Goal: Task Accomplishment & Management: Manage account settings

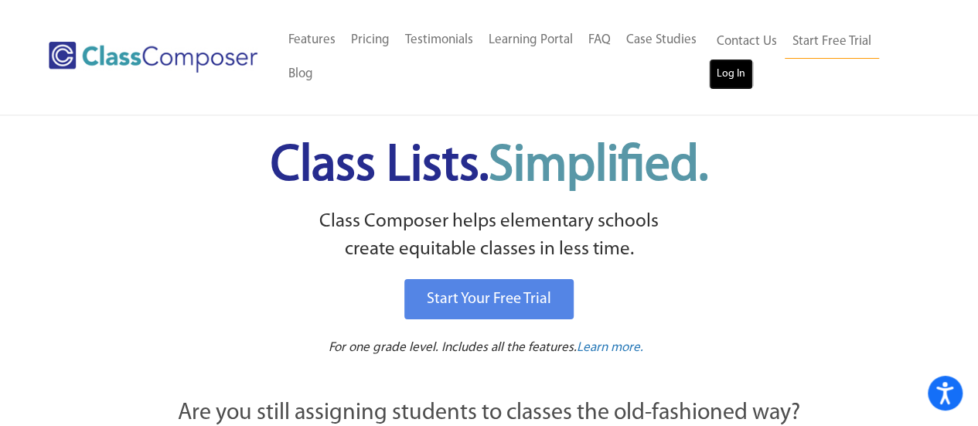
click at [744, 63] on link "Log In" at bounding box center [731, 74] width 44 height 31
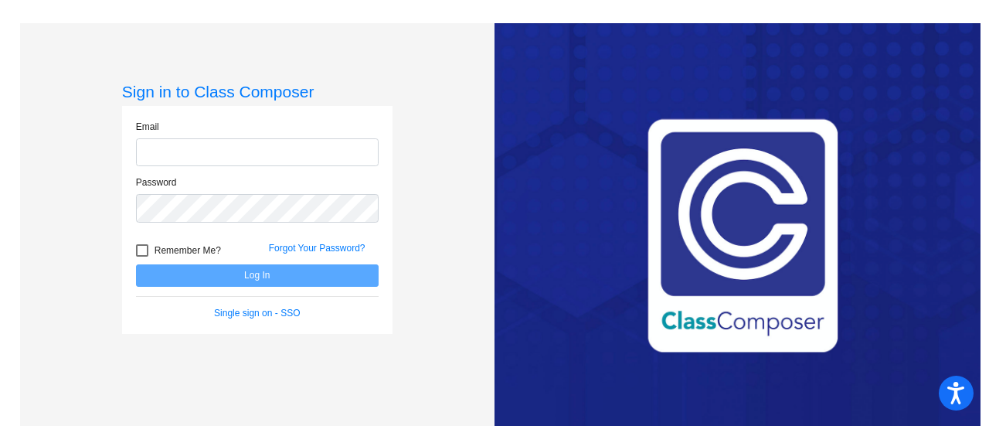
type input "longm@hudson.k12.oh.us"
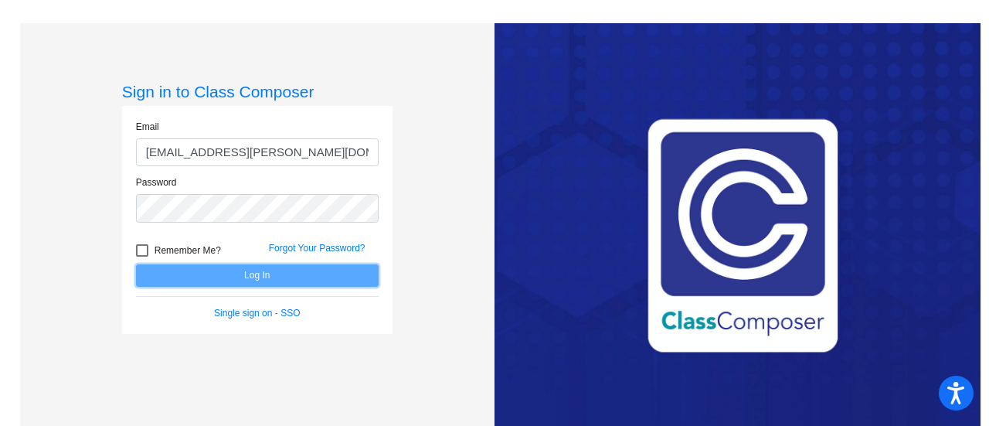
click at [236, 273] on button "Log In" at bounding box center [257, 275] width 243 height 22
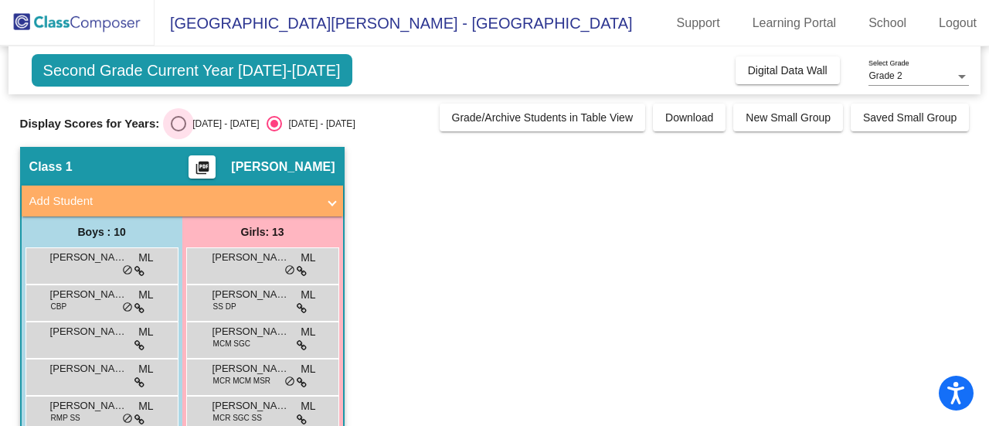
click at [181, 117] on div "Select an option" at bounding box center [178, 123] width 15 height 15
click at [179, 131] on input "2024 - 2025" at bounding box center [178, 131] width 1 height 1
radio input "true"
